Goal: Find specific fact: Find contact information

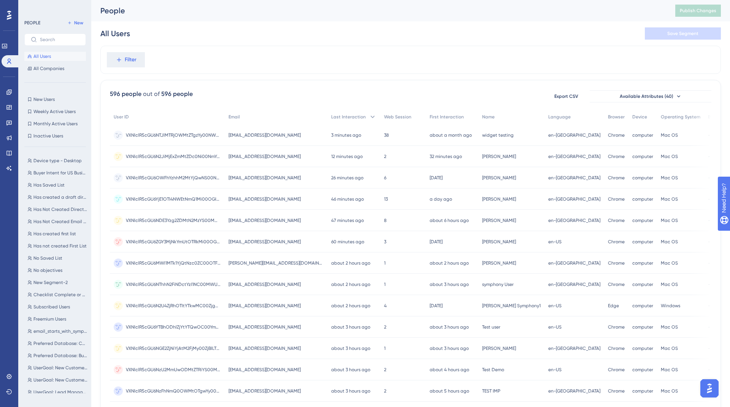
click at [266, 134] on span "[EMAIL_ADDRESS][DOMAIN_NAME]" at bounding box center [265, 135] width 72 height 6
click at [263, 156] on span "[EMAIL_ADDRESS][DOMAIN_NAME]" at bounding box center [265, 156] width 72 height 6
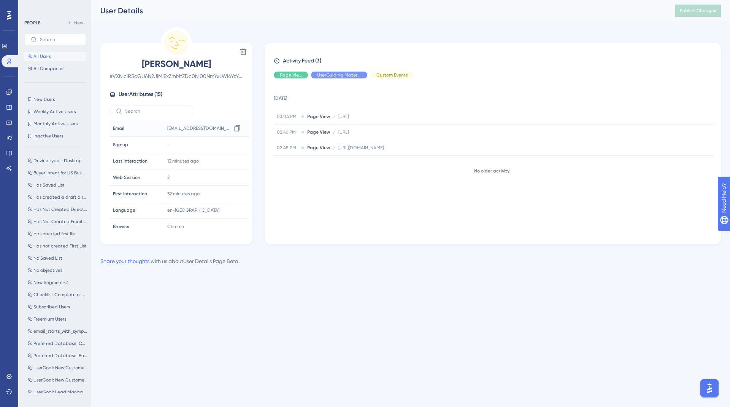
click at [183, 127] on span "[EMAIL_ADDRESS][DOMAIN_NAME]" at bounding box center [199, 128] width 64 height 6
copy div "[EMAIL_ADDRESS][DOMAIN_NAME] Copy"
click at [236, 130] on icon at bounding box center [237, 128] width 8 height 8
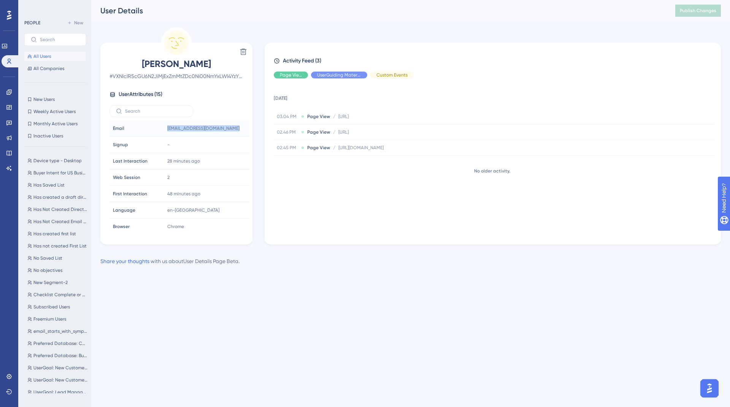
click at [43, 56] on span "All Users" at bounding box center [41, 56] width 17 height 6
